Goal: Task Accomplishment & Management: Use online tool/utility

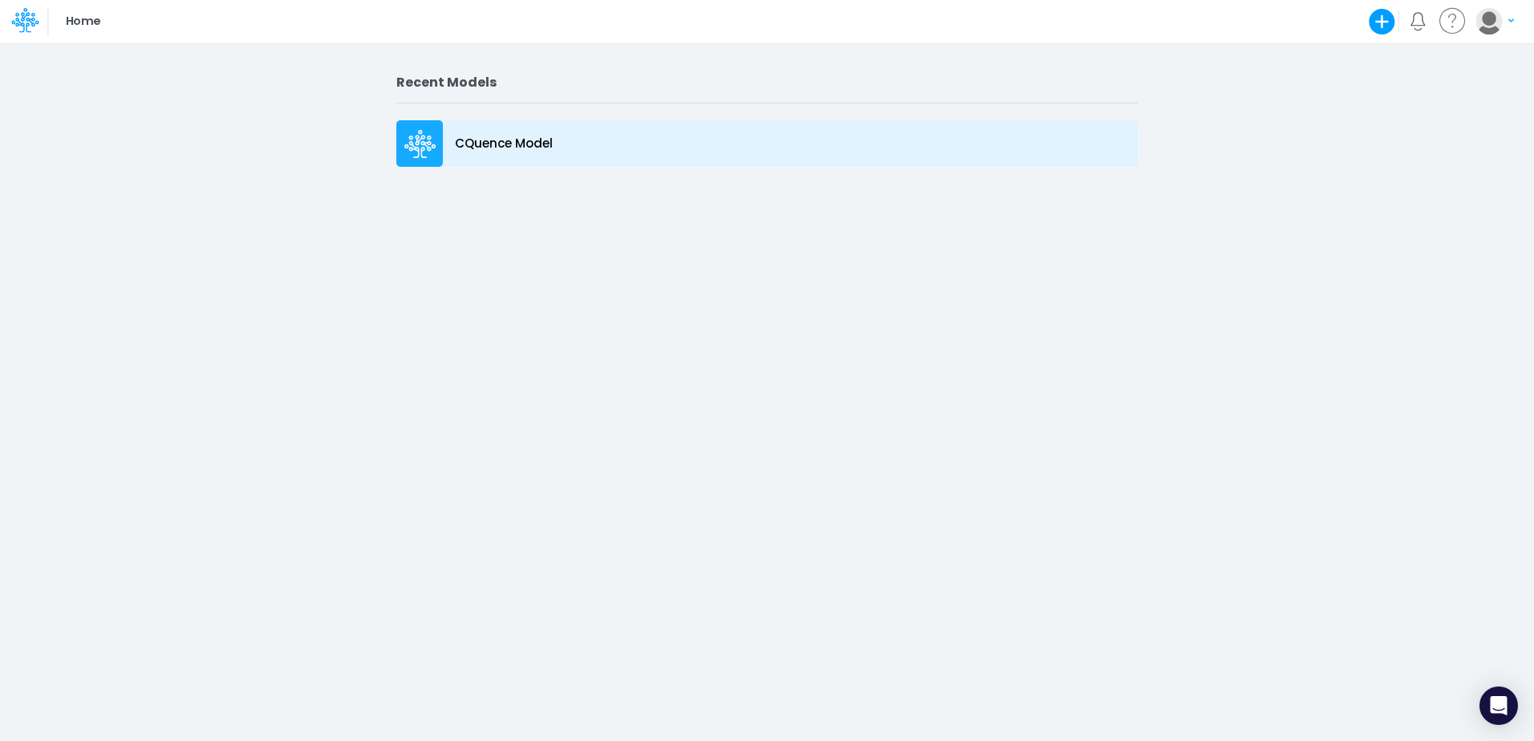
click at [485, 152] on p "CQuence Model" at bounding box center [504, 144] width 98 height 18
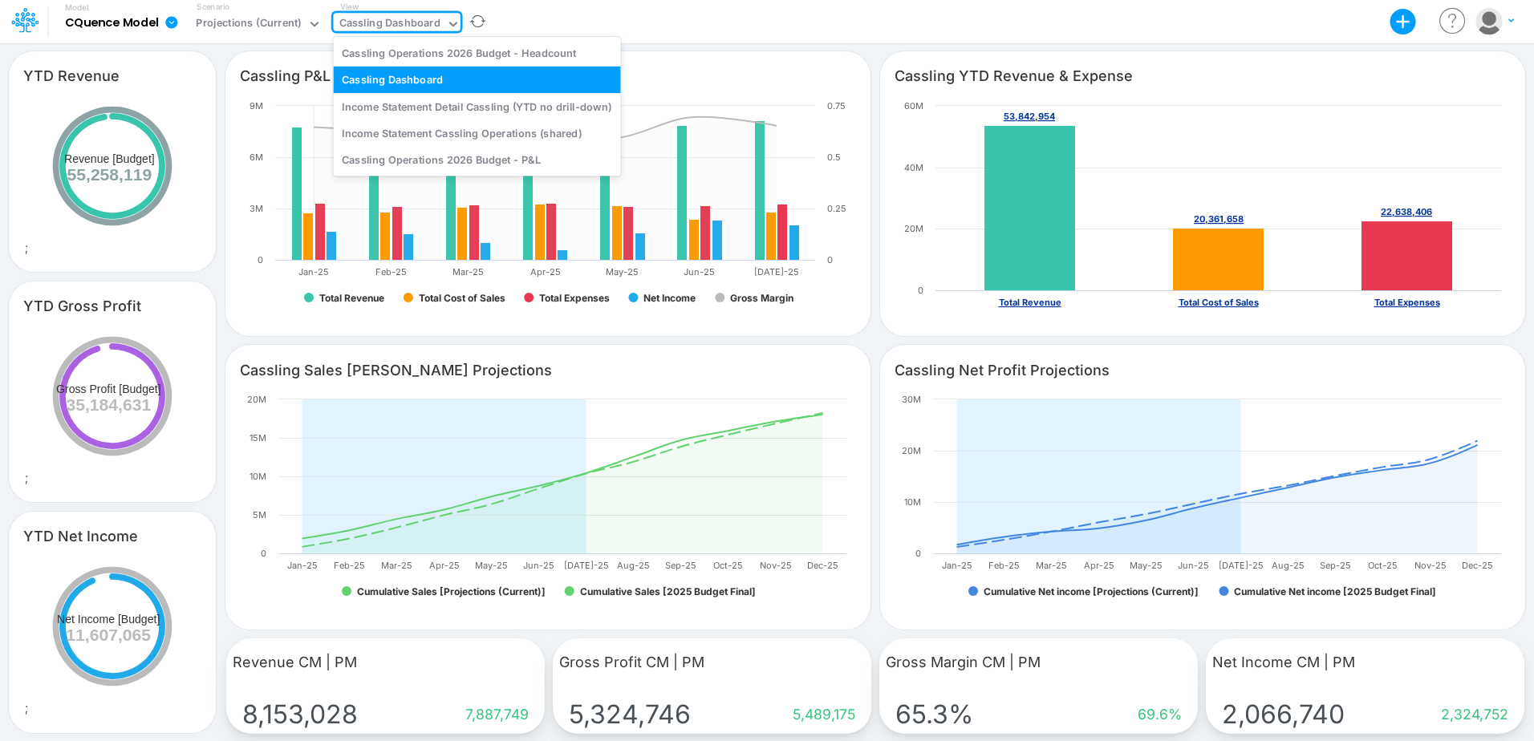
click at [392, 34] on div "Cassling Dashboard" at bounding box center [389, 24] width 101 height 18
click at [464, 54] on div "Cassling Operations 2026 Budget - Headcount" at bounding box center [476, 52] width 287 height 26
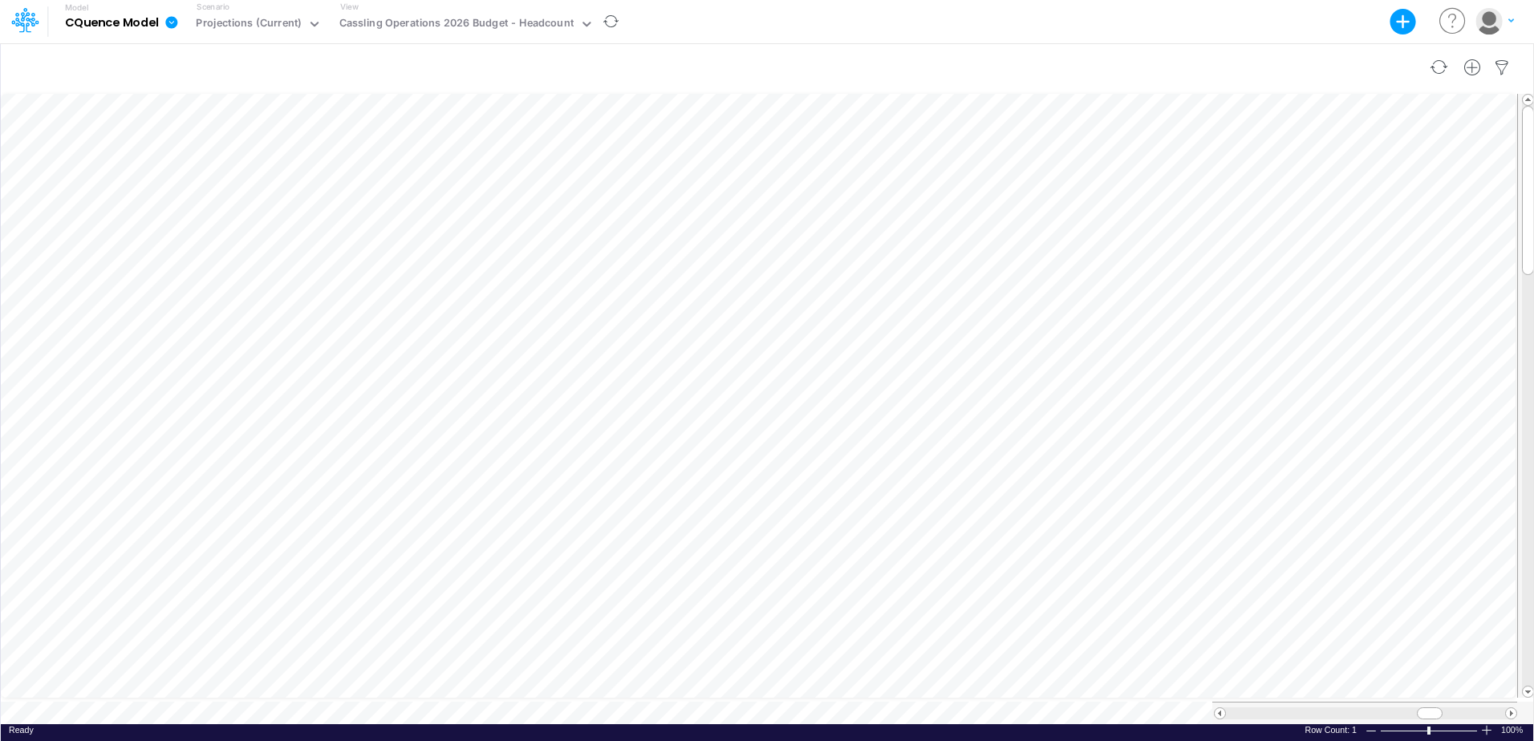
scroll to position [8, 0]
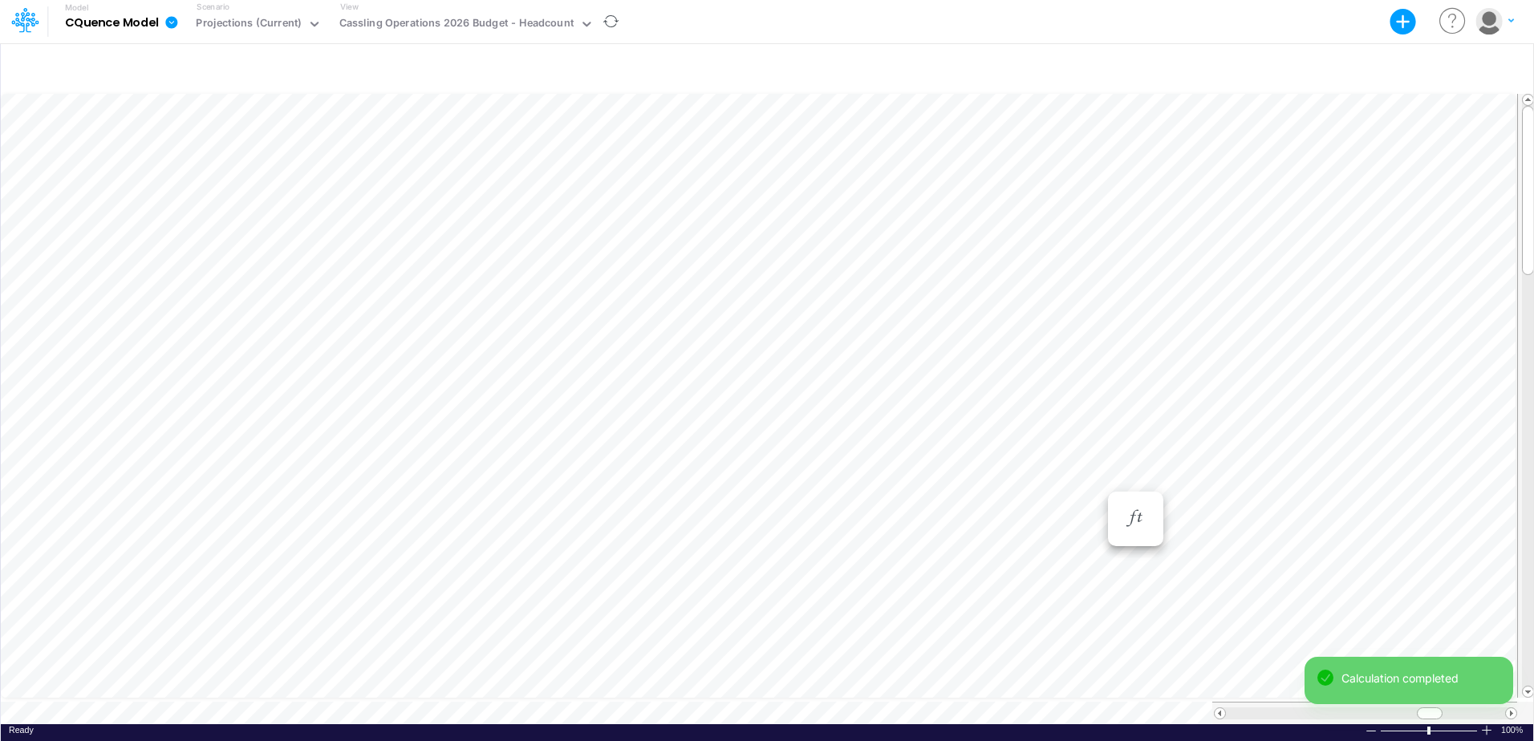
scroll to position [8, 1]
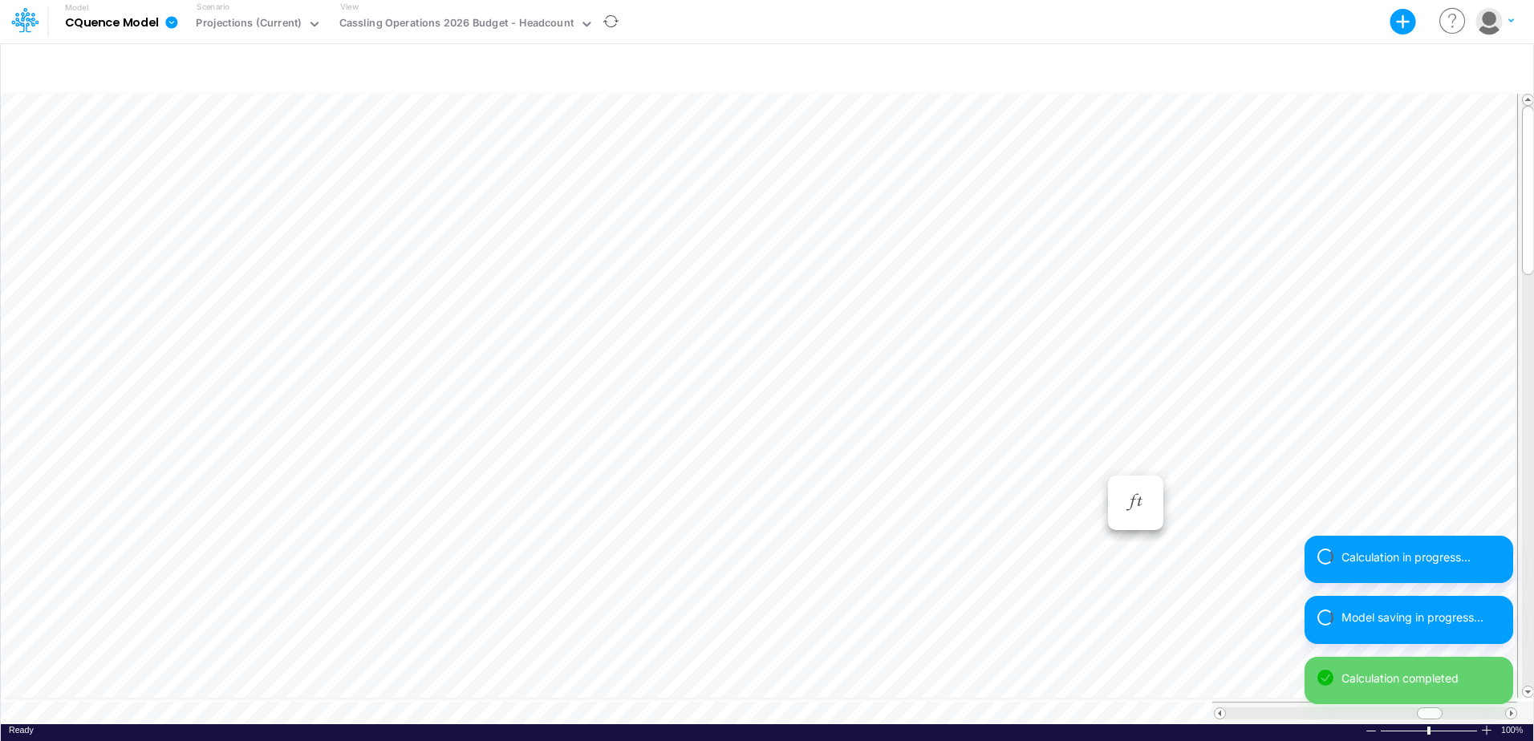
scroll to position [8, 1]
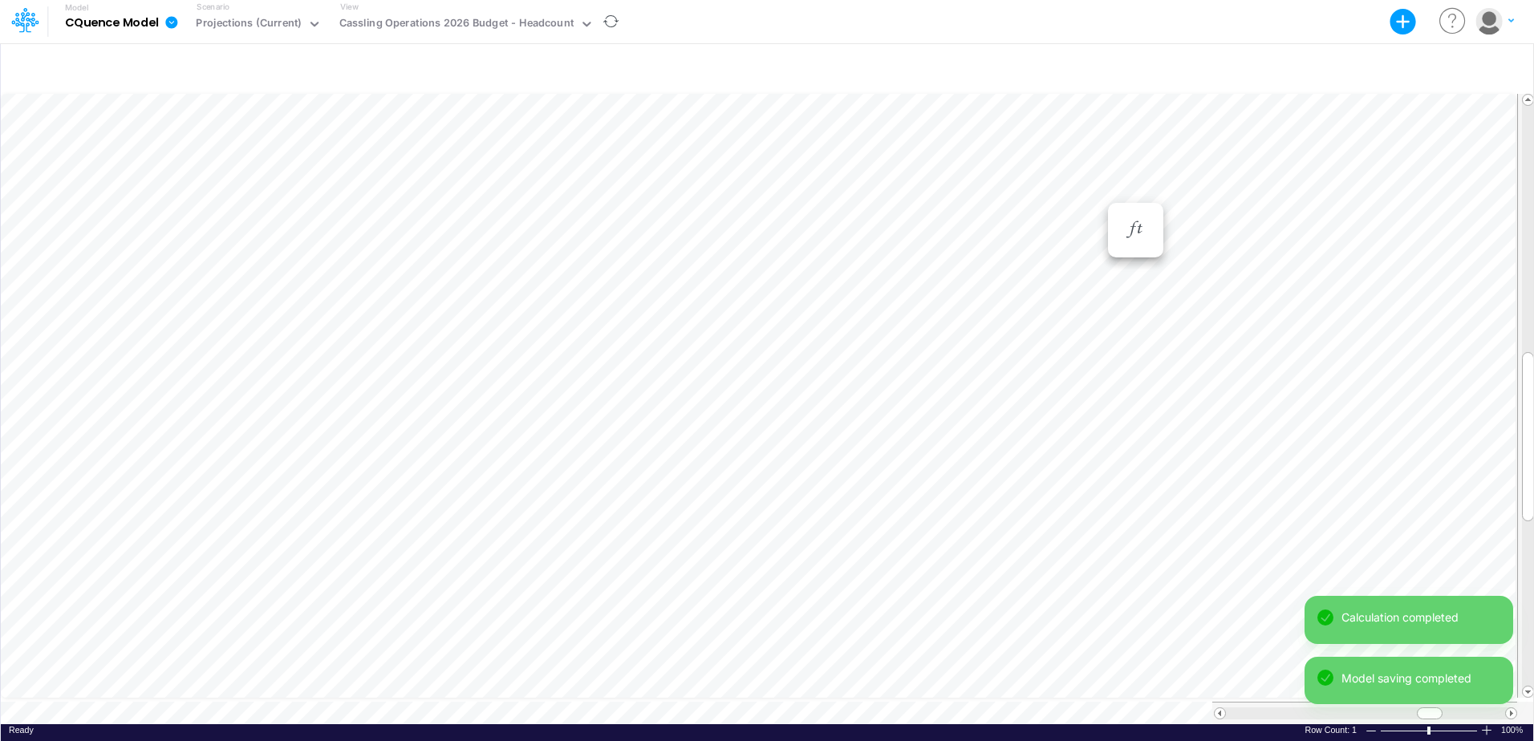
scroll to position [8, 0]
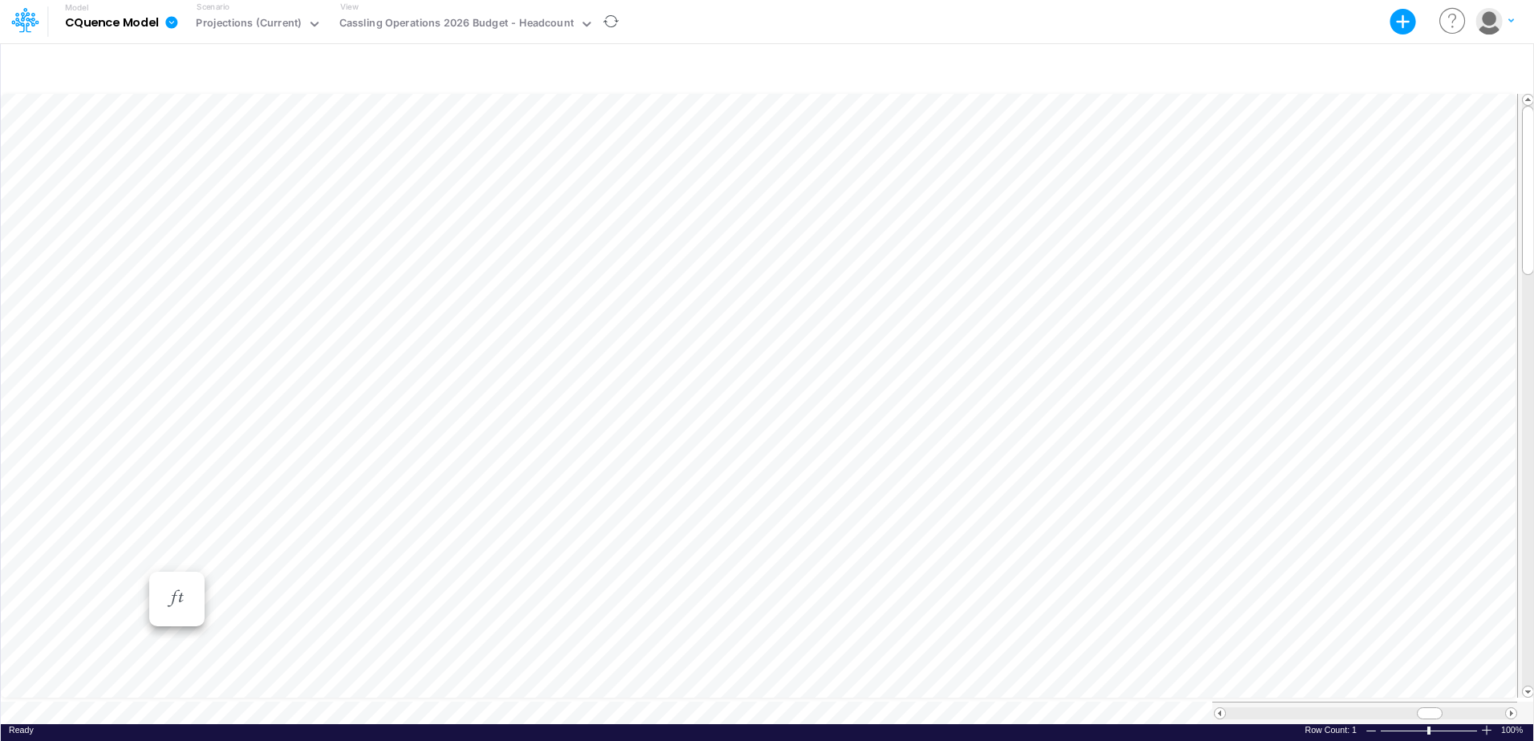
scroll to position [8, 0]
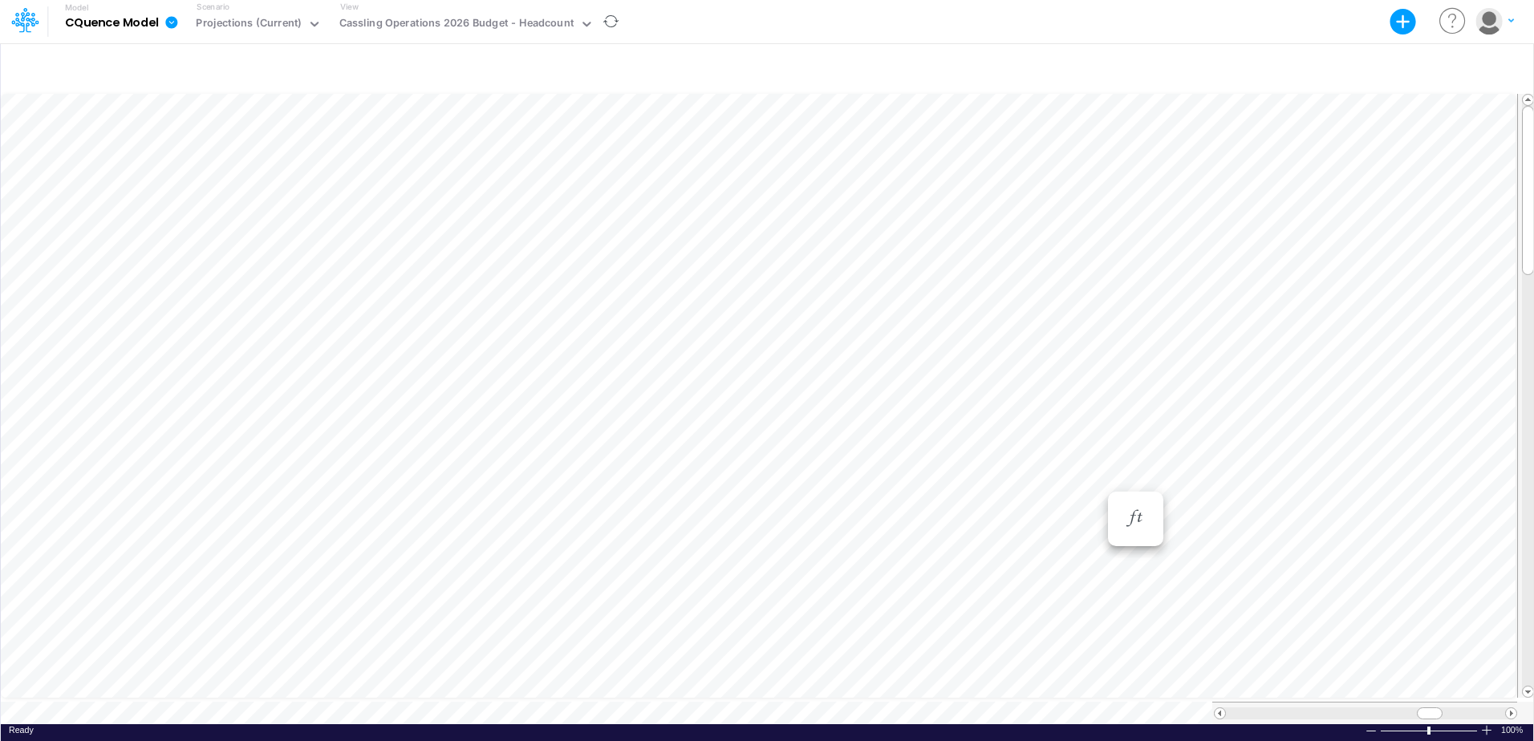
scroll to position [8, 1]
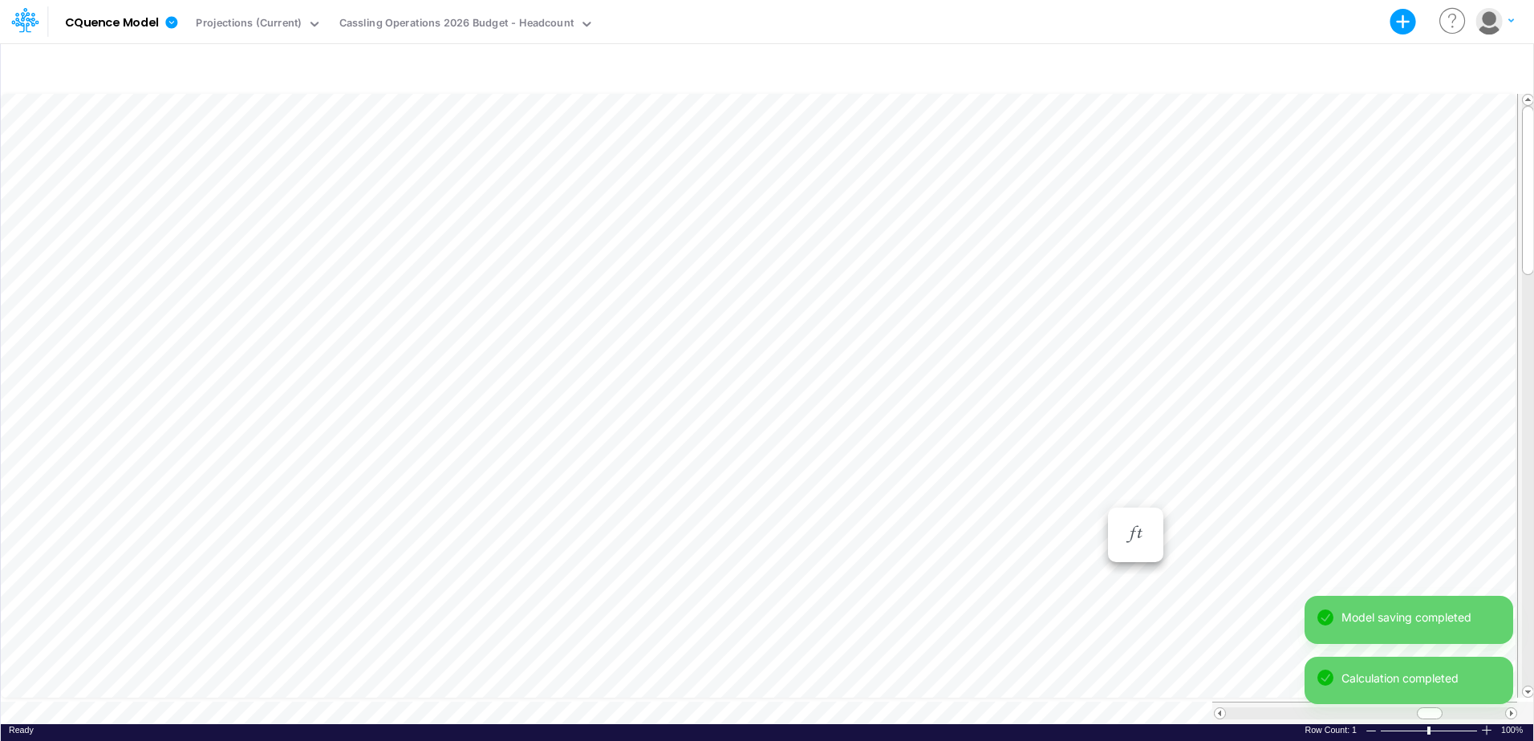
scroll to position [8, 0]
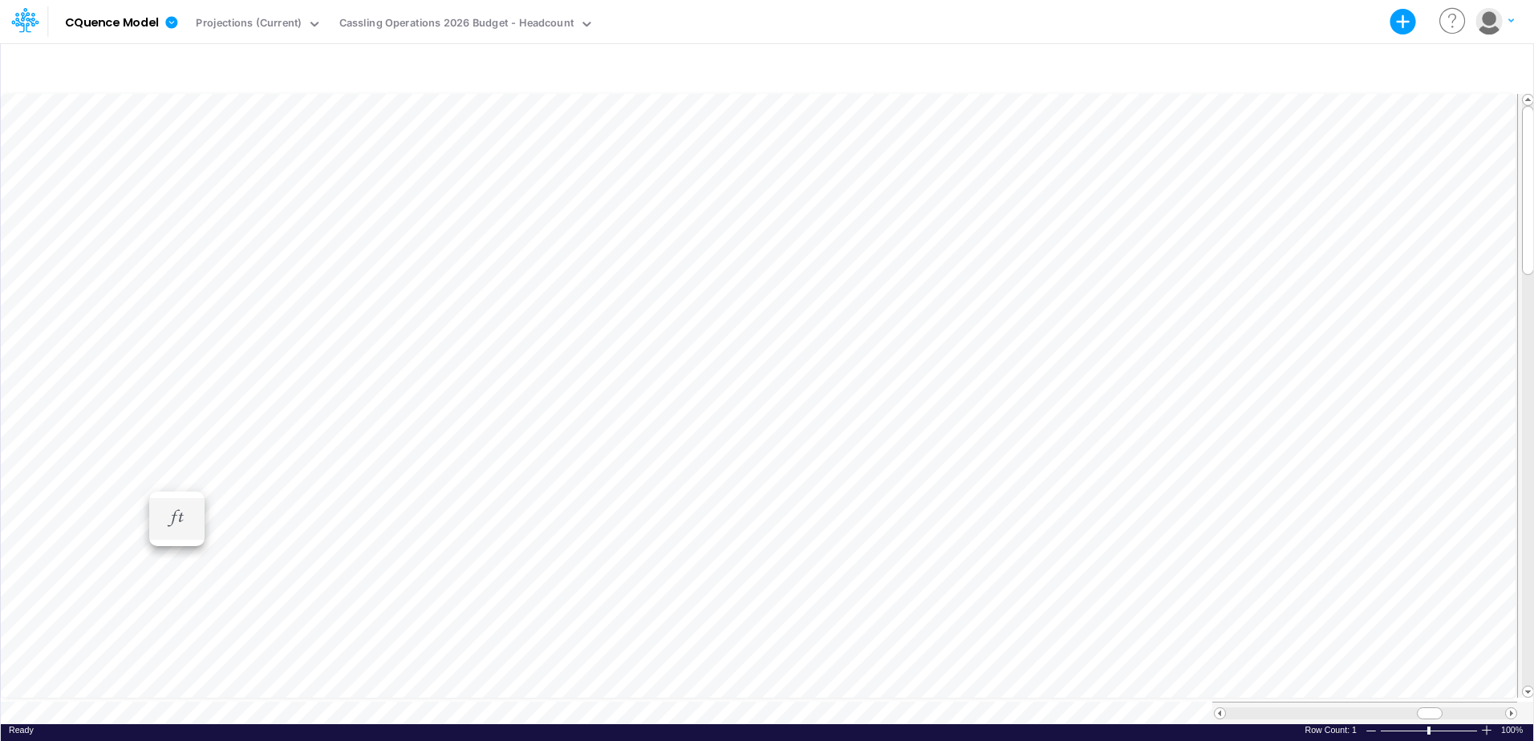
scroll to position [8, 0]
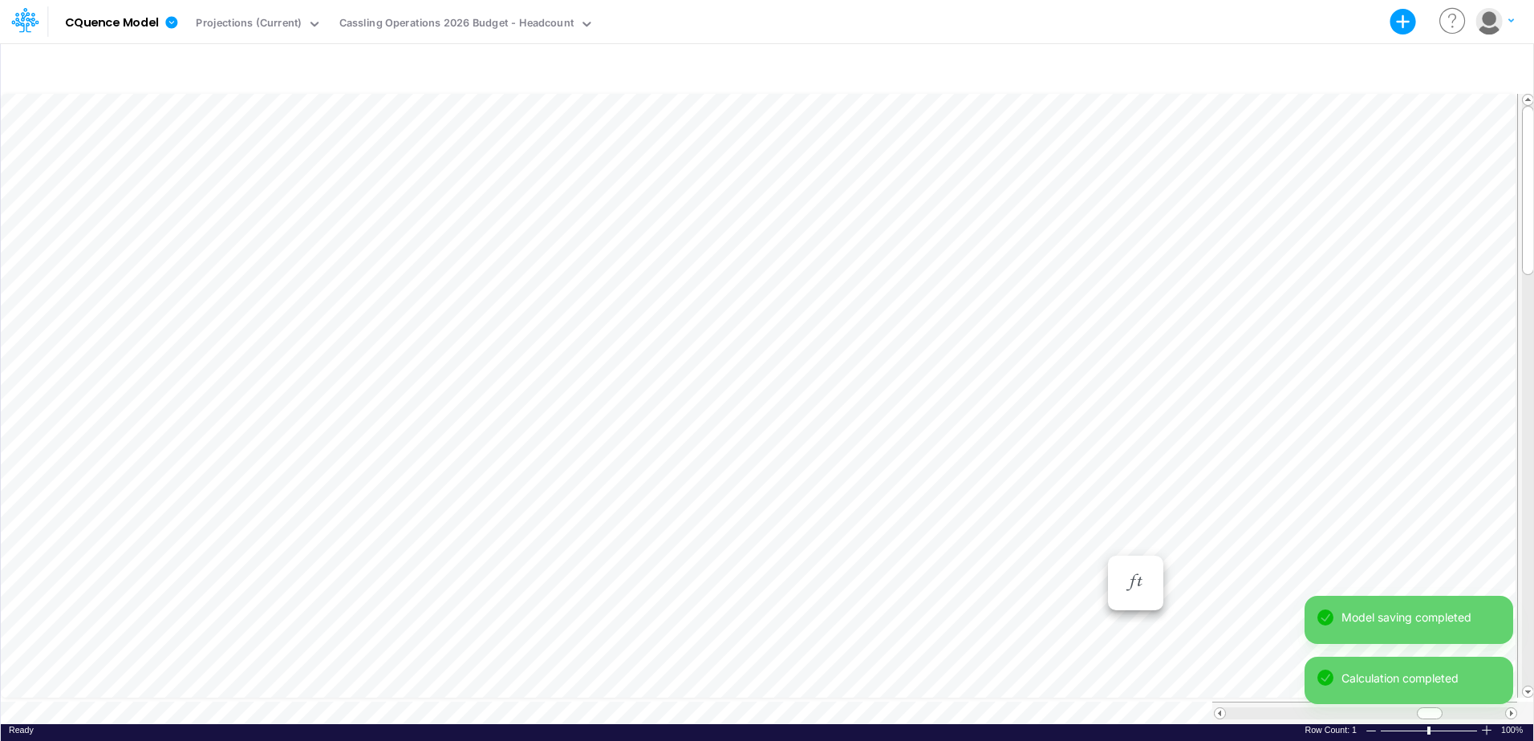
scroll to position [8, 0]
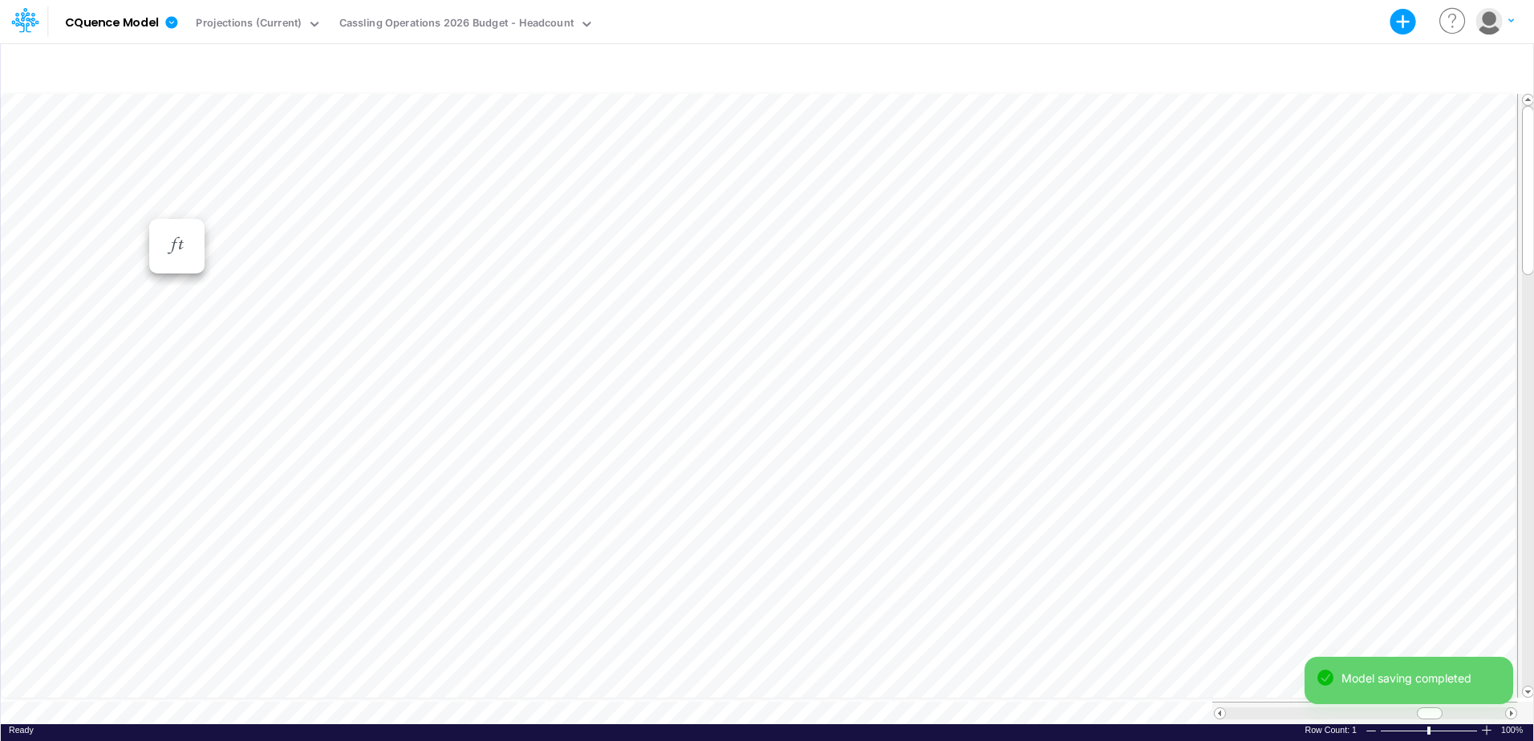
scroll to position [8, 0]
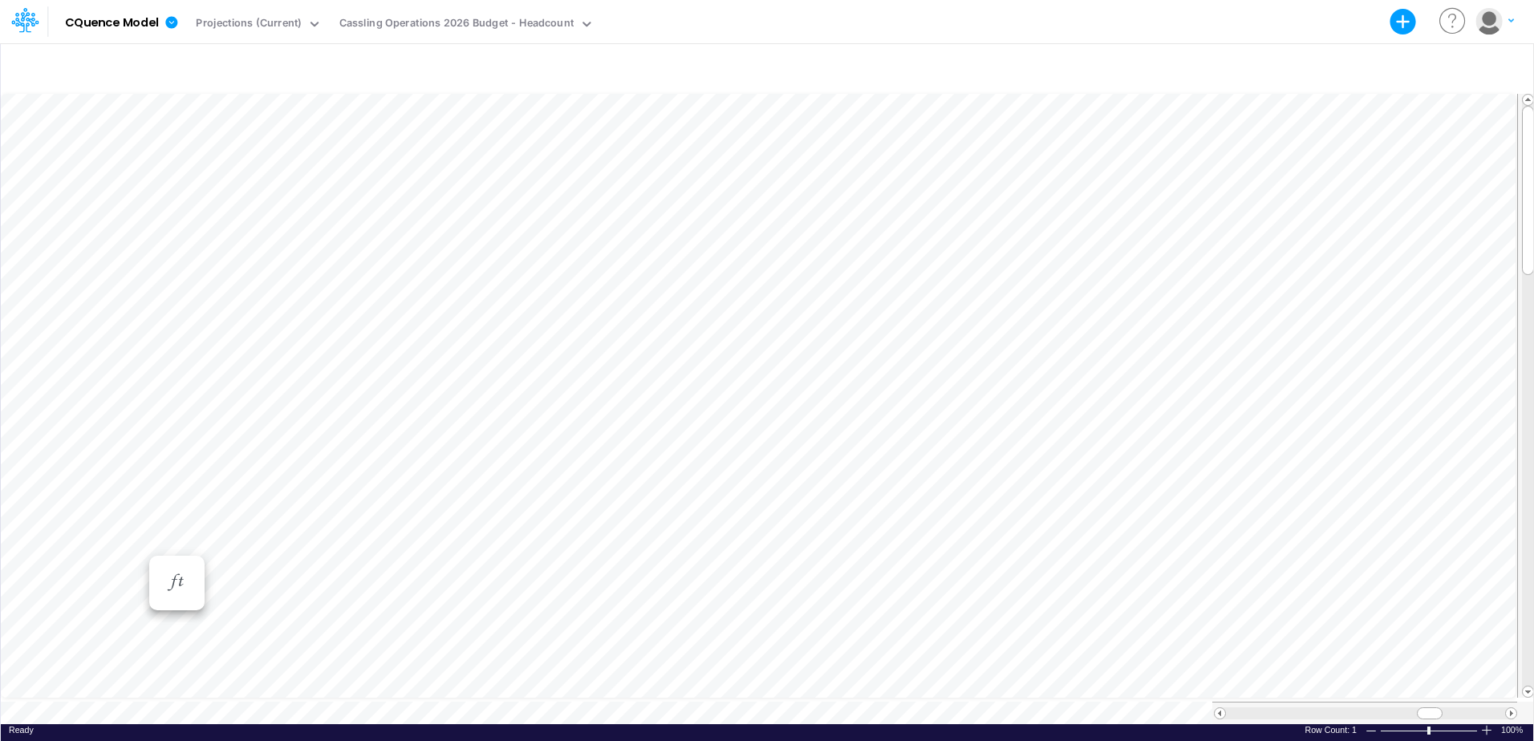
scroll to position [8, 0]
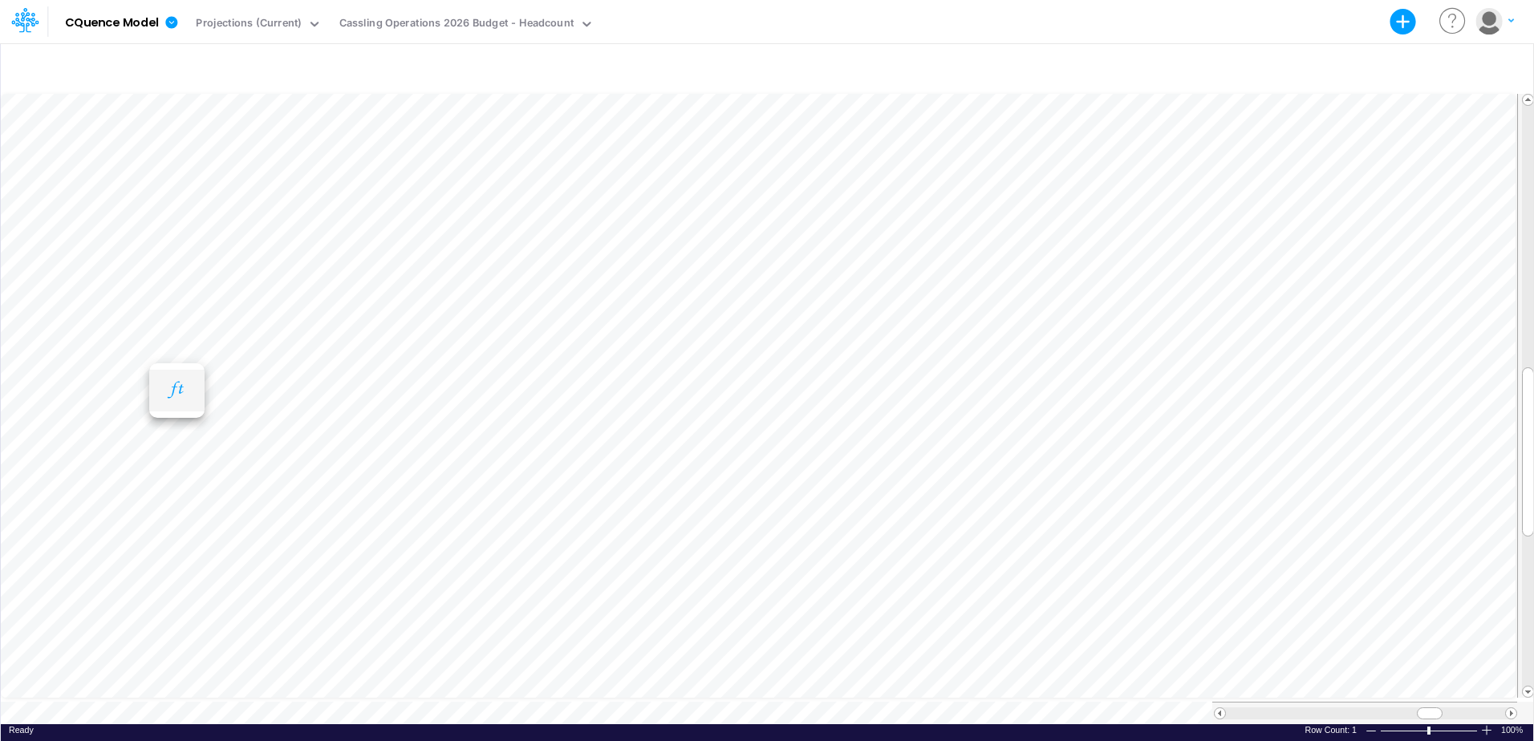
scroll to position [8, 0]
click at [1062, 26] on div "Model CQuence Model Export Excel Scenario Projections (Current) View Cassling O…" at bounding box center [767, 21] width 1381 height 43
click at [494, 52] on div "Insert new" at bounding box center [767, 67] width 1532 height 45
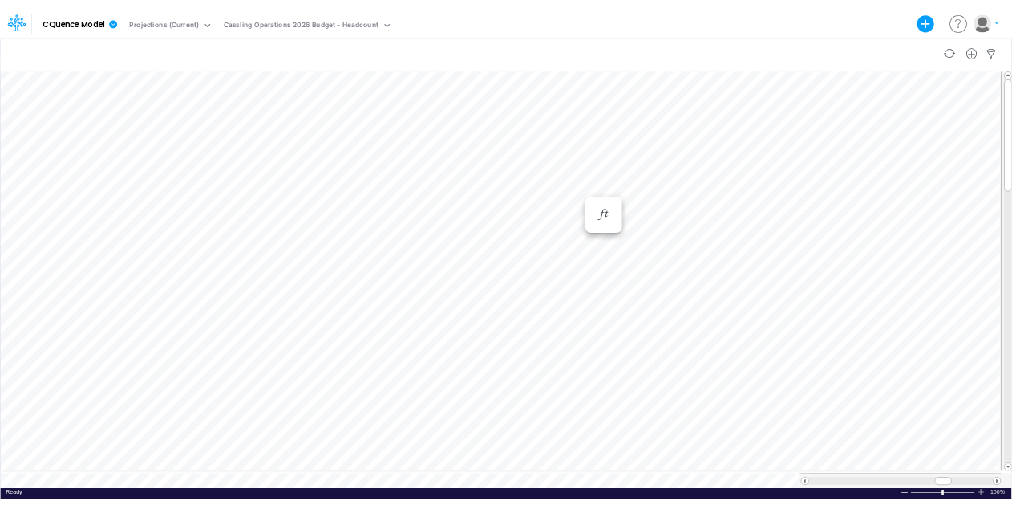
scroll to position [8, 1]
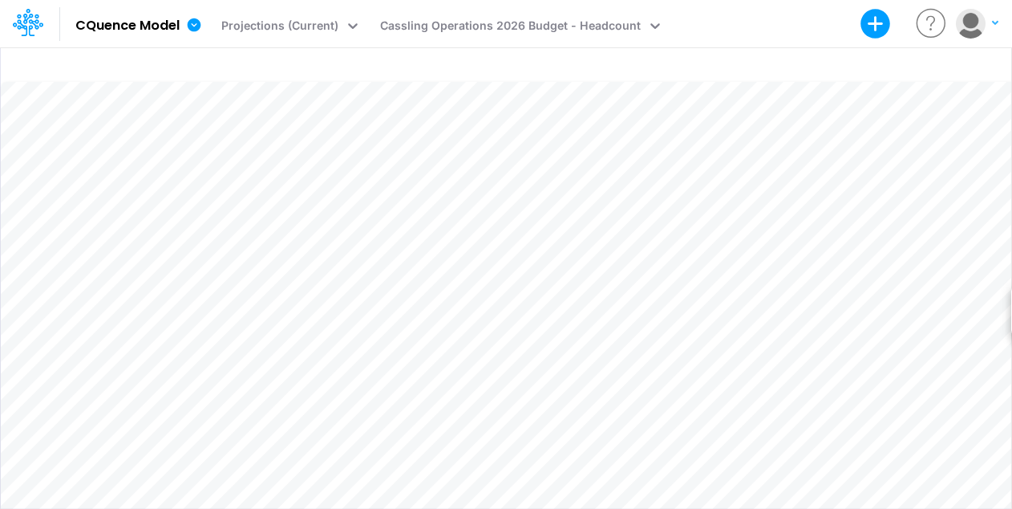
scroll to position [8, 1]
